Goal: Transaction & Acquisition: Subscribe to service/newsletter

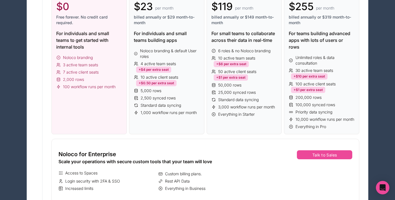
scroll to position [116, 0]
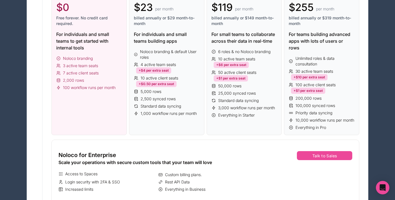
click at [90, 119] on div "Free $0 Free forever. No credit card required. For individuals and small teams …" at bounding box center [88, 61] width 75 height 150
click at [89, 76] on div "Noloco branding 3 active team seats 7 active client seats 2,000 rows 100 workfl…" at bounding box center [89, 73] width 66 height 35
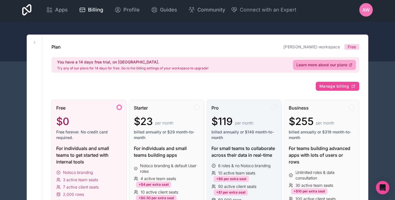
scroll to position [0, 0]
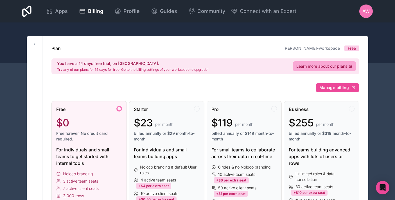
click at [274, 65] on div "You have a 14 days free trial, on us. Try any of our plans for 14 days for free…" at bounding box center [205, 66] width 308 height 16
click at [162, 59] on div "You have a 14 days free trial, on us. Try any of our plans for 14 days for free…" at bounding box center [205, 66] width 308 height 16
click at [161, 65] on h2 "You have a 14 days free trial, on [GEOGRAPHIC_DATA]." at bounding box center [132, 64] width 151 height 6
click at [109, 67] on div "You have a 14 days free trial, on us. Try any of our plans for 14 days for free…" at bounding box center [132, 66] width 151 height 11
click at [314, 69] on link "Learn more about our plans" at bounding box center [324, 66] width 63 height 10
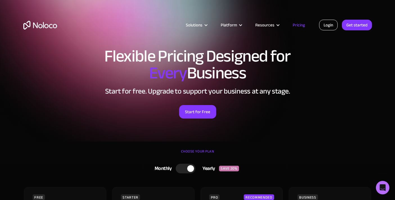
click at [329, 27] on link "Login" at bounding box center [328, 25] width 19 height 11
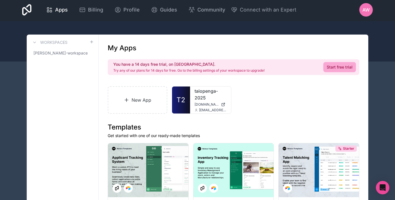
scroll to position [4, 0]
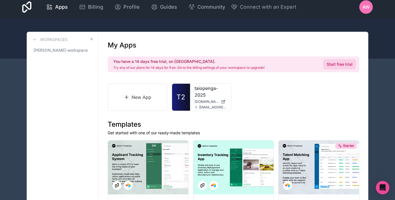
click at [327, 64] on link "Start free trial" at bounding box center [339, 64] width 33 height 10
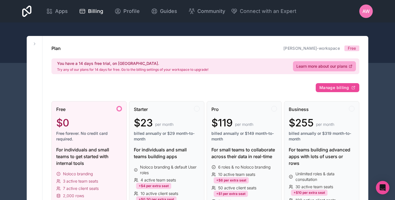
scroll to position [1, 0]
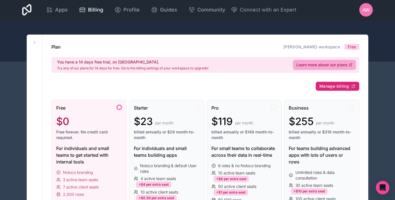
click at [331, 87] on span "Manage billing" at bounding box center [334, 86] width 30 height 5
